Goal: Information Seeking & Learning: Learn about a topic

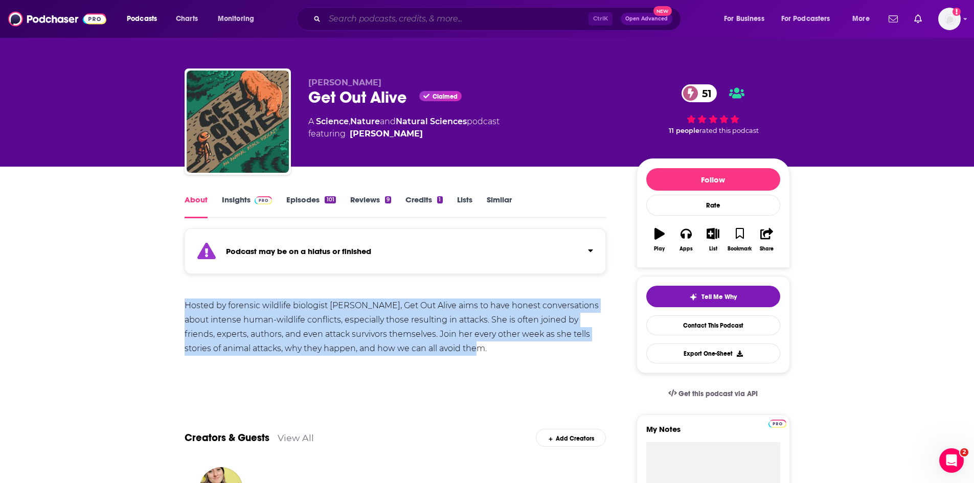
click at [382, 17] on input "Search podcasts, credits, & more..." at bounding box center [457, 19] width 264 height 16
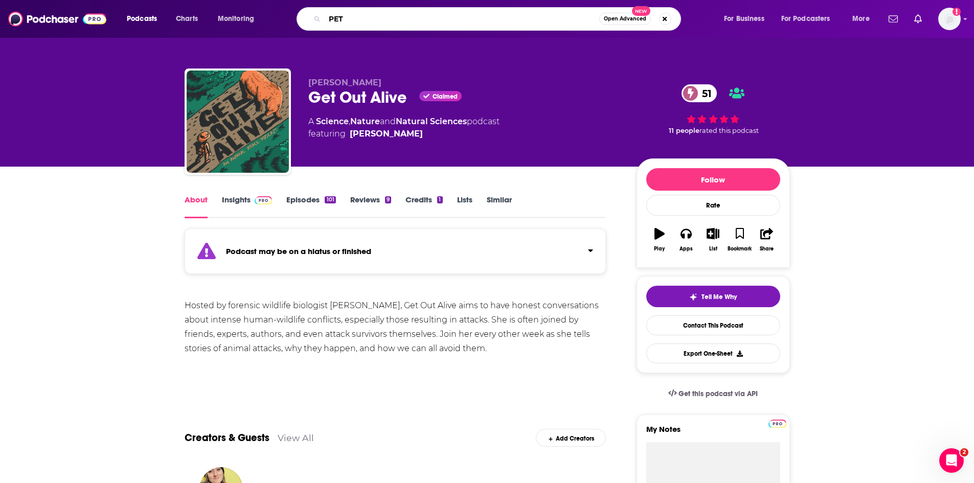
type input "PETA"
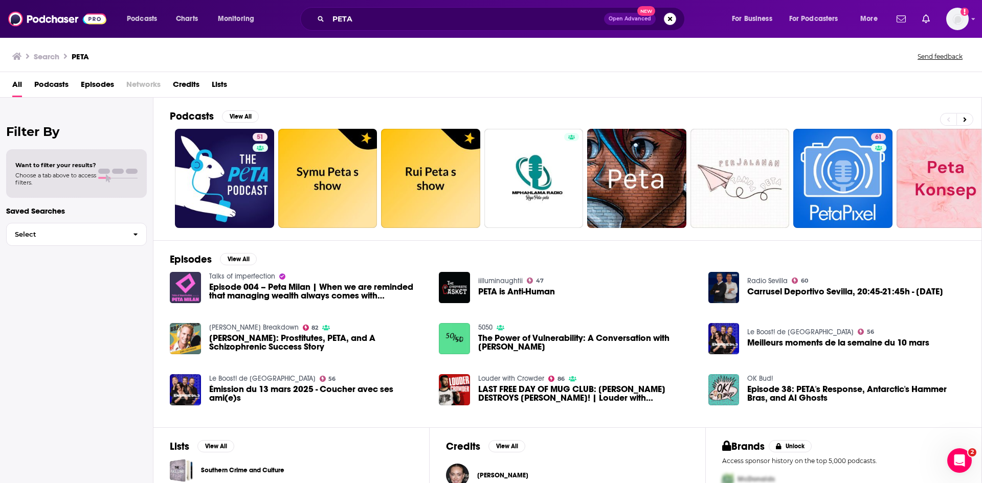
click at [110, 83] on span "Episodes" at bounding box center [97, 86] width 33 height 21
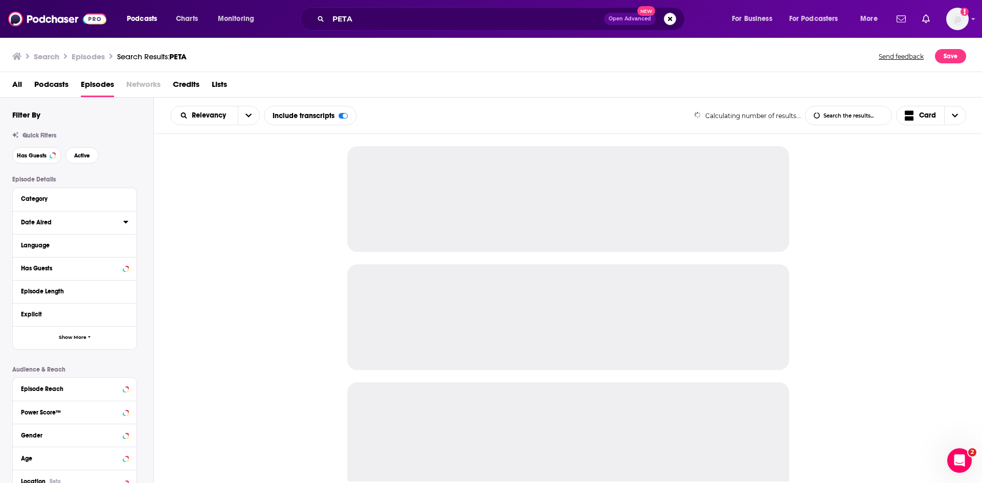
click at [125, 225] on icon at bounding box center [125, 222] width 5 height 8
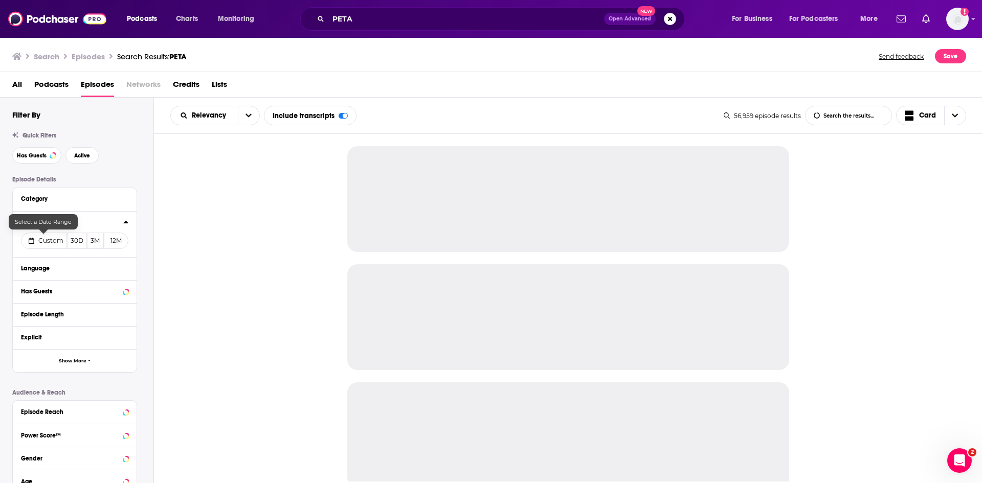
click at [50, 241] on span "Custom" at bounding box center [50, 241] width 25 height 8
select select "7"
select select "2025"
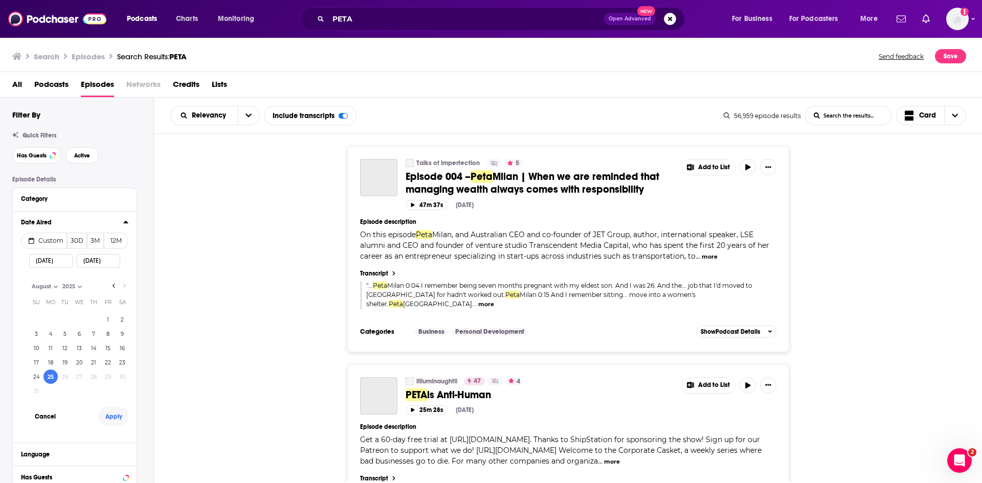
click at [116, 417] on button "Apply" at bounding box center [113, 416] width 31 height 19
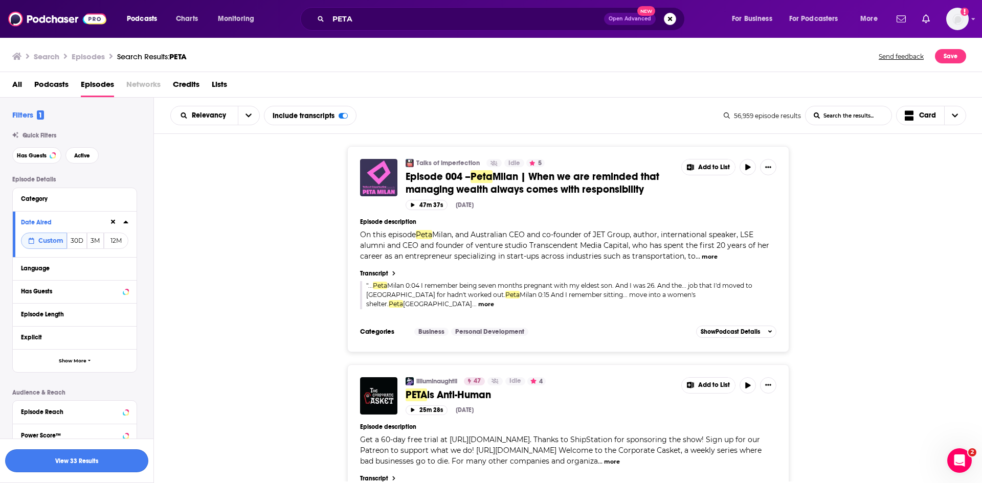
click at [103, 461] on button "View 33 Results" at bounding box center [76, 461] width 143 height 23
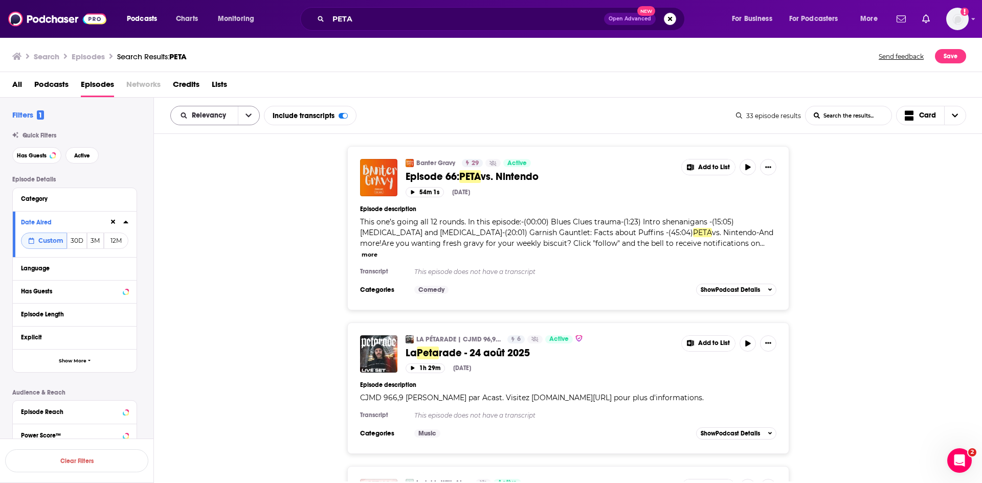
click at [247, 117] on icon "open menu" at bounding box center [249, 115] width 6 height 7
click at [239, 198] on div "Power Score" at bounding box center [215, 202] width 90 height 17
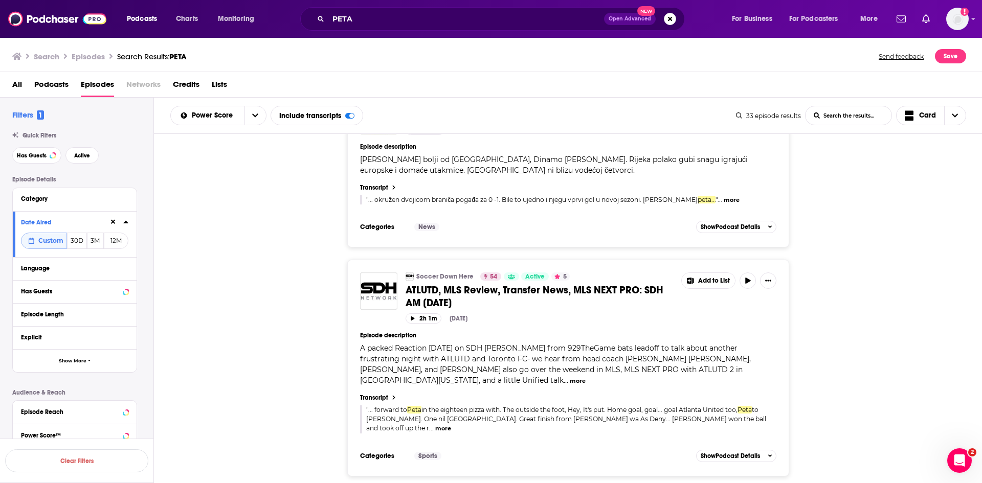
scroll to position [4556, 0]
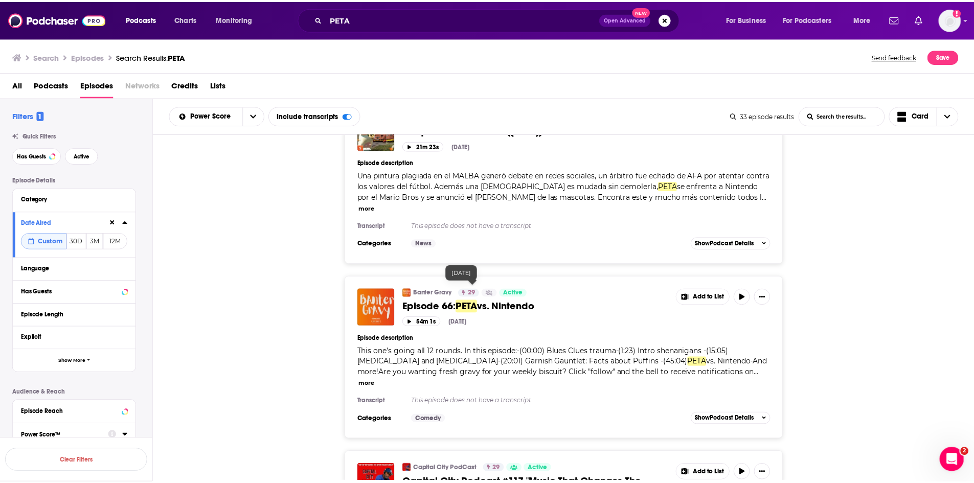
scroll to position [5016, 0]
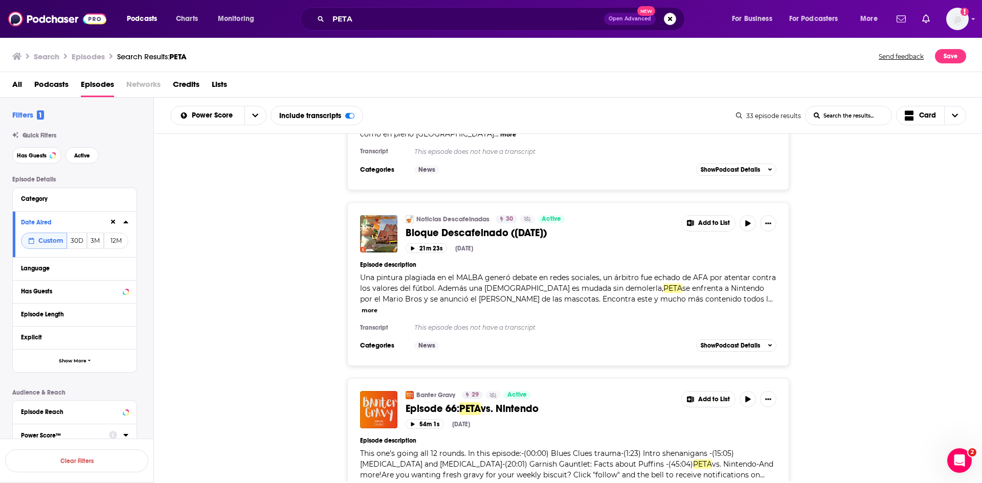
click at [490, 403] on span "vs. Nintendo" at bounding box center [510, 409] width 58 height 13
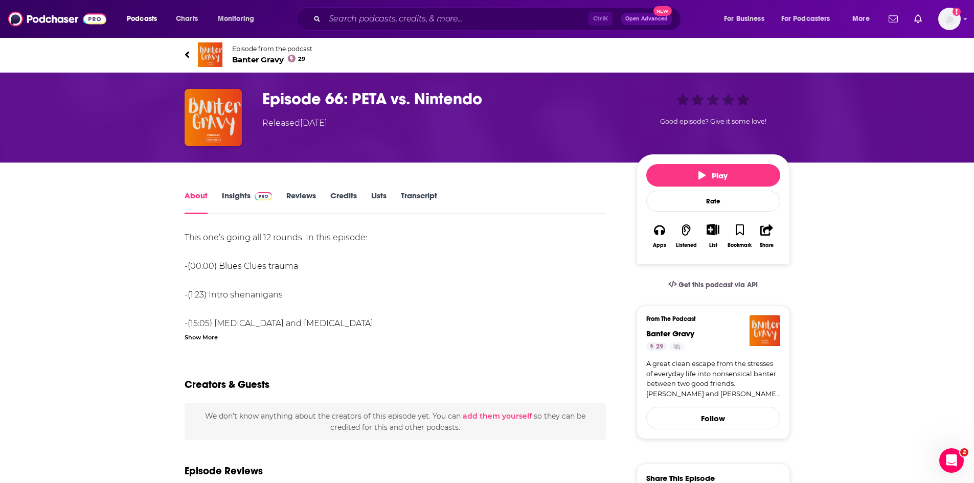
click at [199, 336] on div "Show More" at bounding box center [201, 337] width 33 height 10
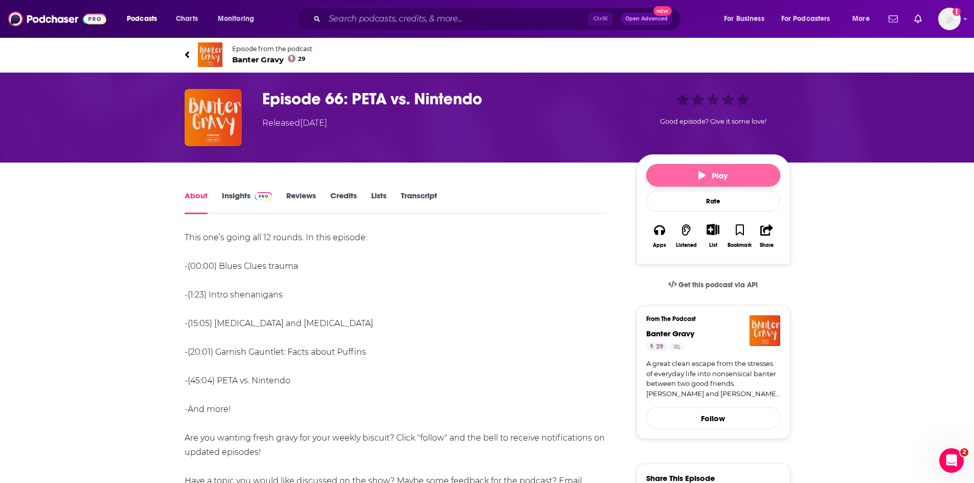
click at [710, 177] on span "Play" at bounding box center [713, 176] width 29 height 10
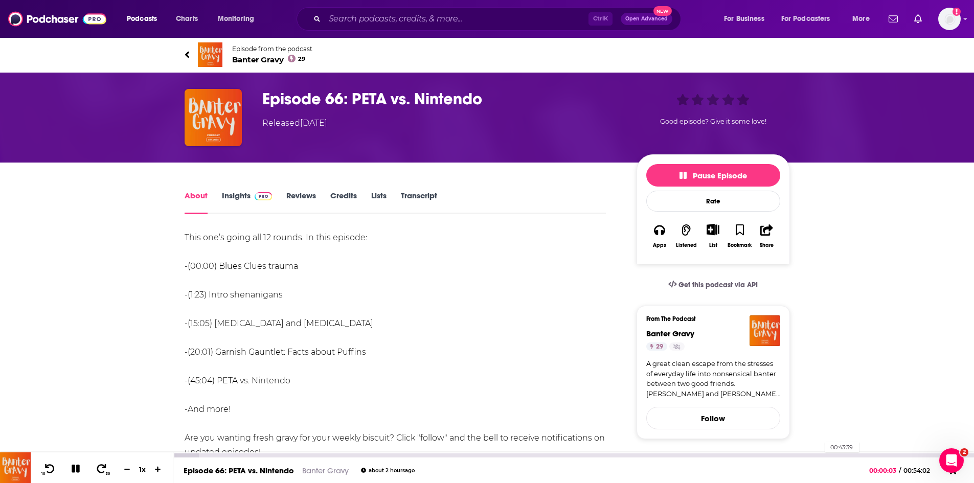
click at [820, 454] on div "00:43:39" at bounding box center [573, 456] width 801 height 4
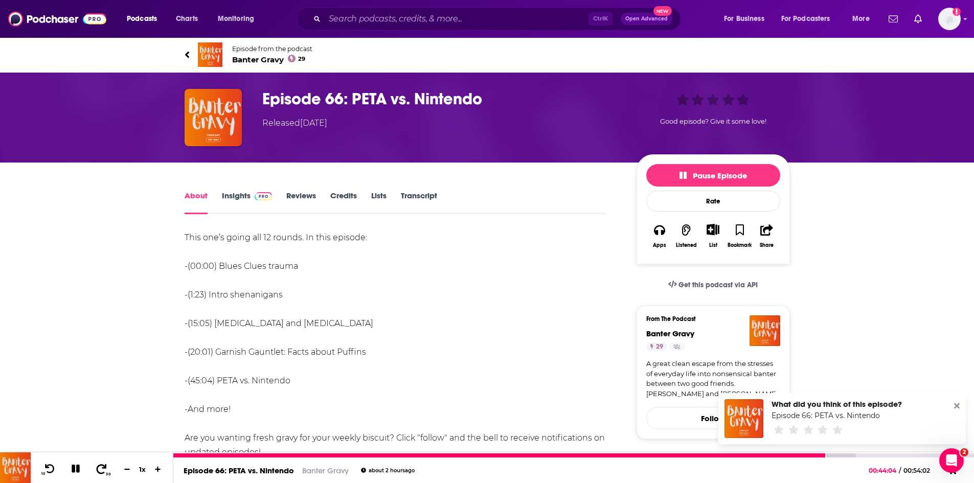
click at [104, 465] on icon at bounding box center [101, 469] width 13 height 10
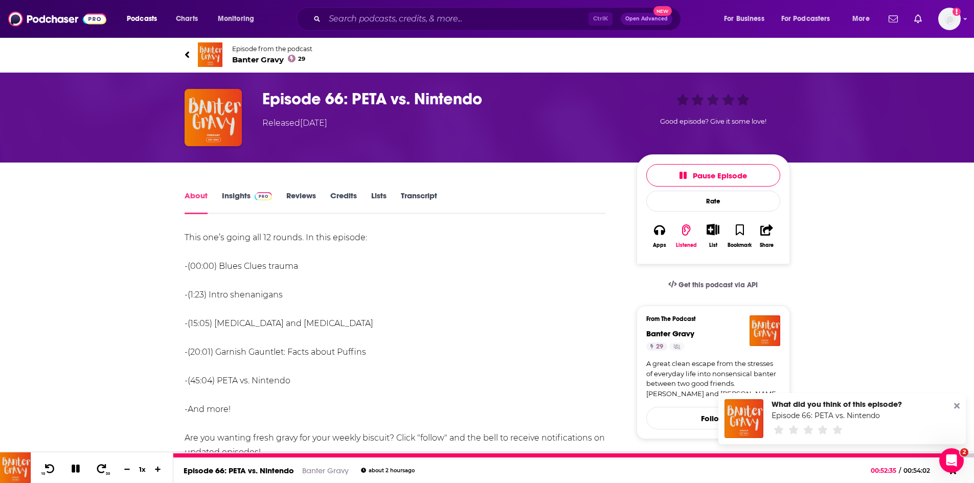
click at [77, 472] on icon at bounding box center [76, 469] width 8 height 8
